Goal: Task Accomplishment & Management: Complete application form

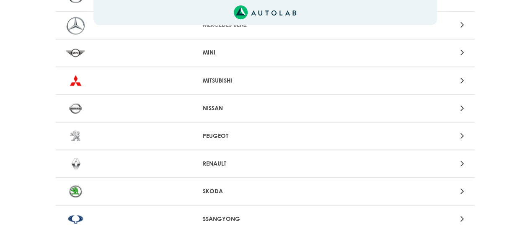
scroll to position [740, 0]
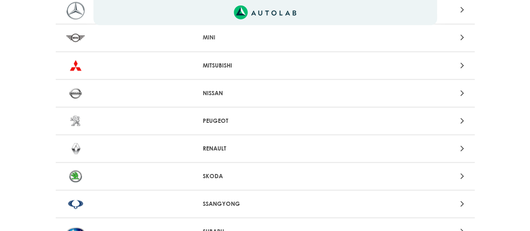
click at [216, 144] on p "RENAULT" at bounding box center [265, 148] width 124 height 9
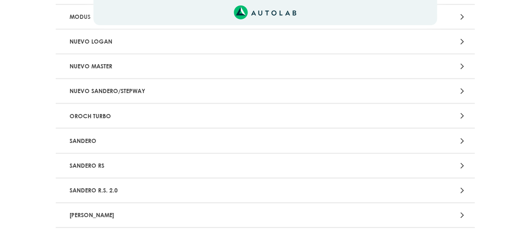
scroll to position [833, 0]
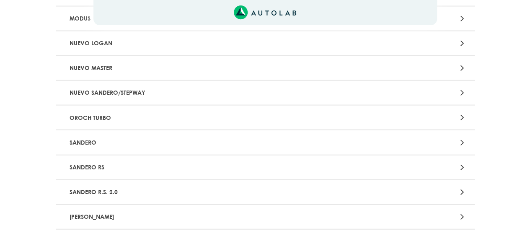
click at [459, 142] on div at bounding box center [401, 142] width 137 height 11
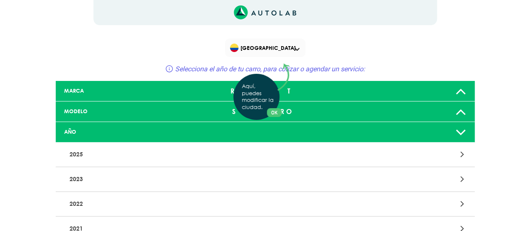
click at [457, 94] on div "Aquí, puedes modificar la ciudad. OK .aex,.bex{fill:none!important;stroke:#50c4…" at bounding box center [265, 115] width 530 height 231
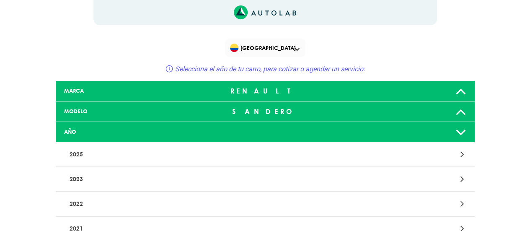
click at [460, 132] on icon at bounding box center [460, 132] width 11 height 17
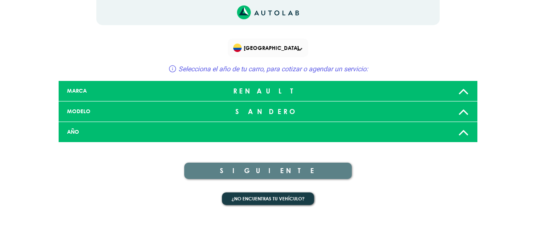
click at [250, 131] on div at bounding box center [268, 132] width 138 height 7
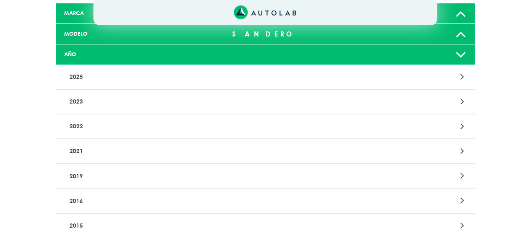
scroll to position [76, 0]
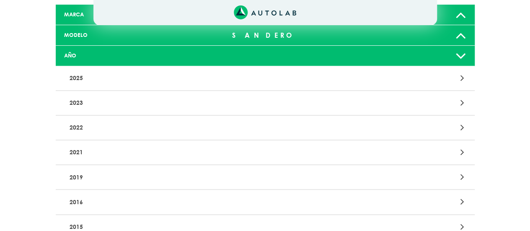
click at [460, 128] on div at bounding box center [401, 127] width 137 height 11
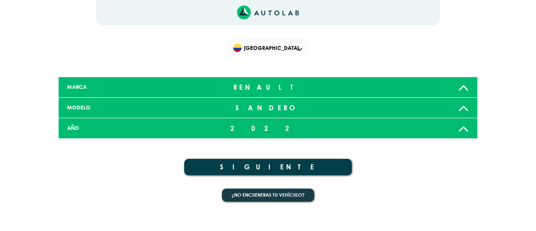
click at [463, 129] on icon at bounding box center [463, 128] width 11 height 17
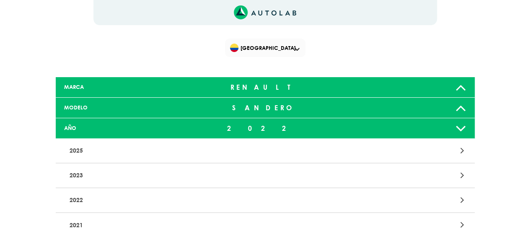
click at [463, 129] on icon at bounding box center [460, 128] width 11 height 17
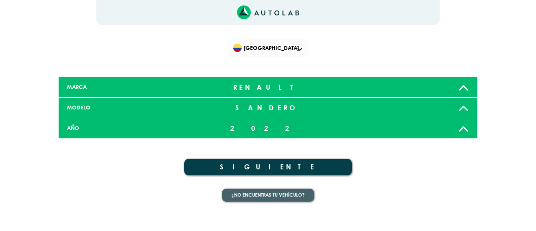
click at [275, 196] on button "¿No encuentras tu vehículo?" at bounding box center [268, 194] width 92 height 13
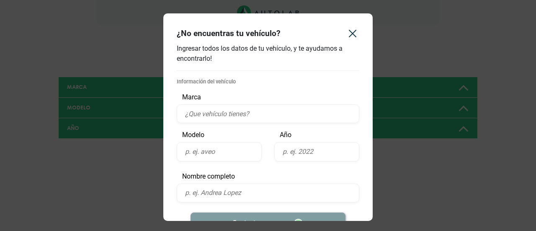
click at [248, 110] on input "text" at bounding box center [268, 113] width 183 height 19
type input "SANDERO"
click at [286, 149] on input "text" at bounding box center [316, 151] width 85 height 19
type input "2020"
click at [220, 150] on input "text" at bounding box center [219, 151] width 85 height 19
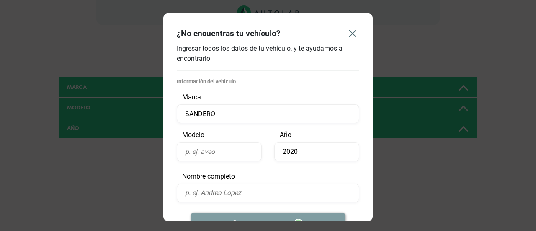
click at [353, 33] on icon "Close" at bounding box center [352, 33] width 7 height 7
